Goal: Transaction & Acquisition: Purchase product/service

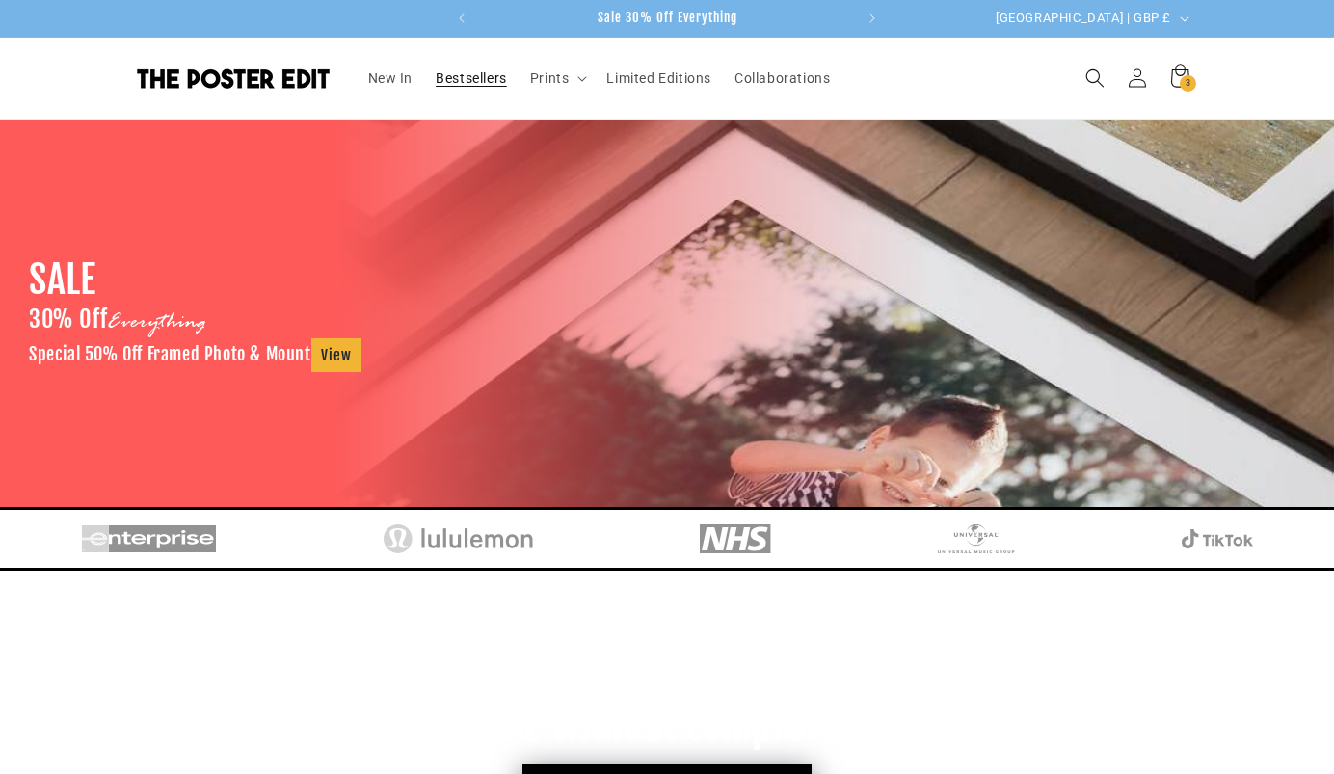
click at [490, 75] on span "Bestsellers" at bounding box center [471, 77] width 71 height 17
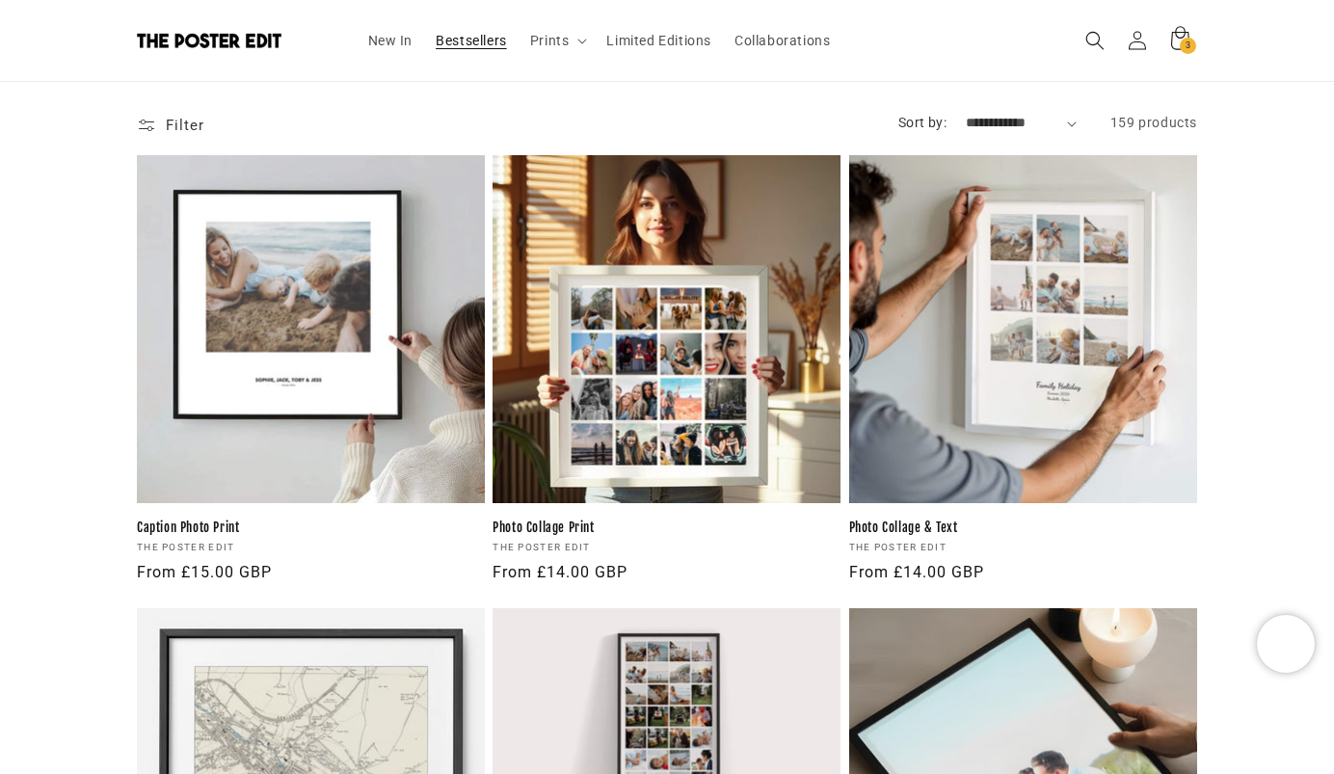
scroll to position [326, 0]
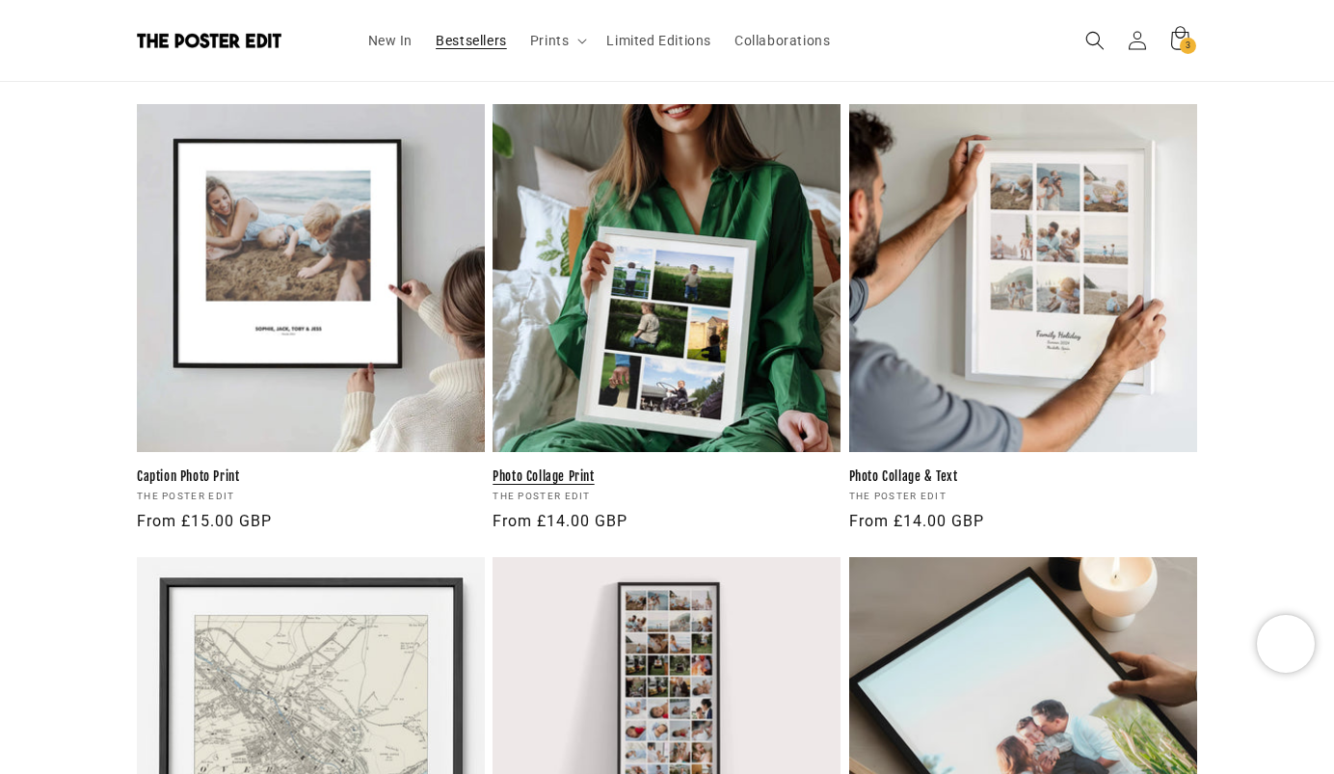
click at [705, 468] on link "Photo Collage Print" at bounding box center [666, 476] width 348 height 16
